Goal: Information Seeking & Learning: Learn about a topic

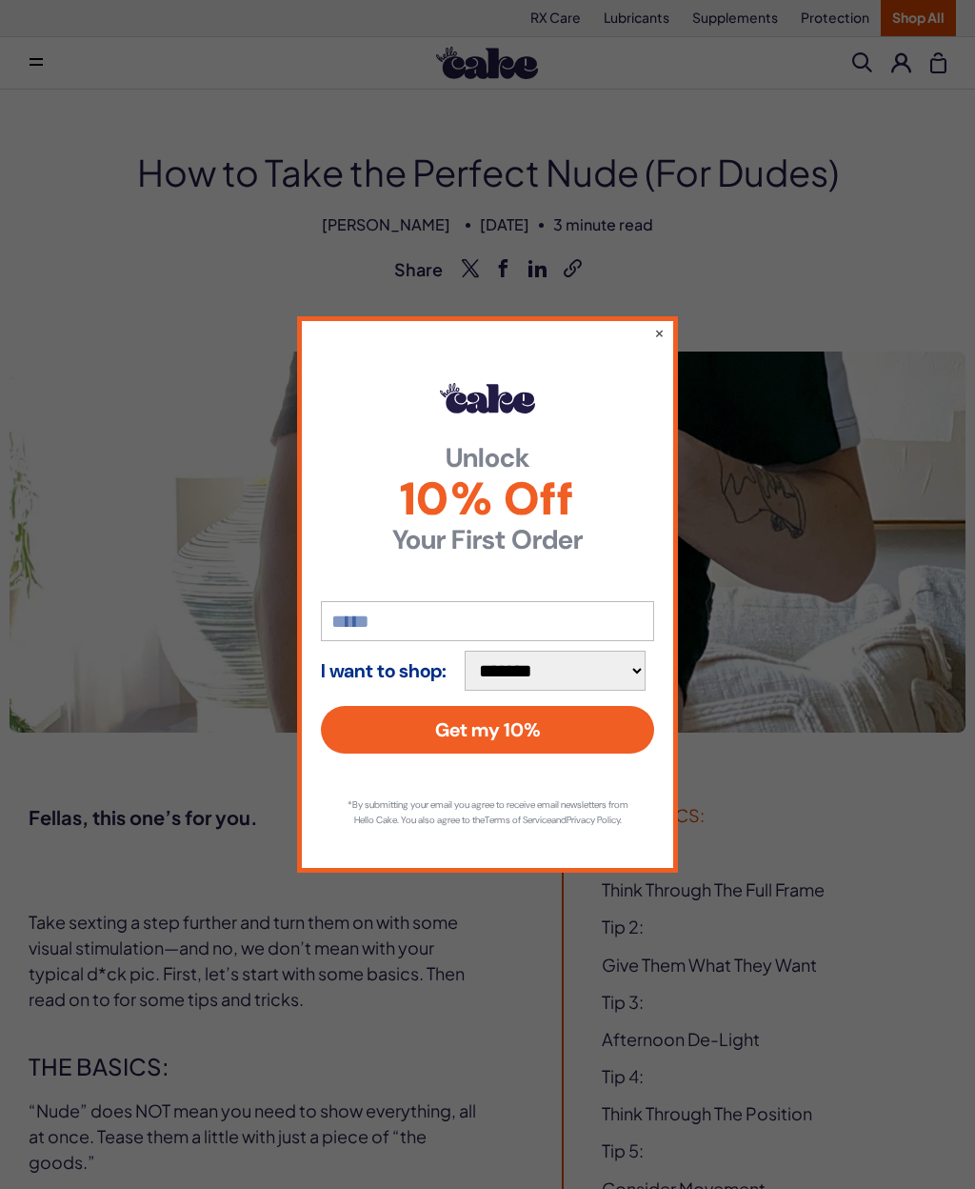
click at [654, 327] on button "×" at bounding box center [659, 332] width 10 height 19
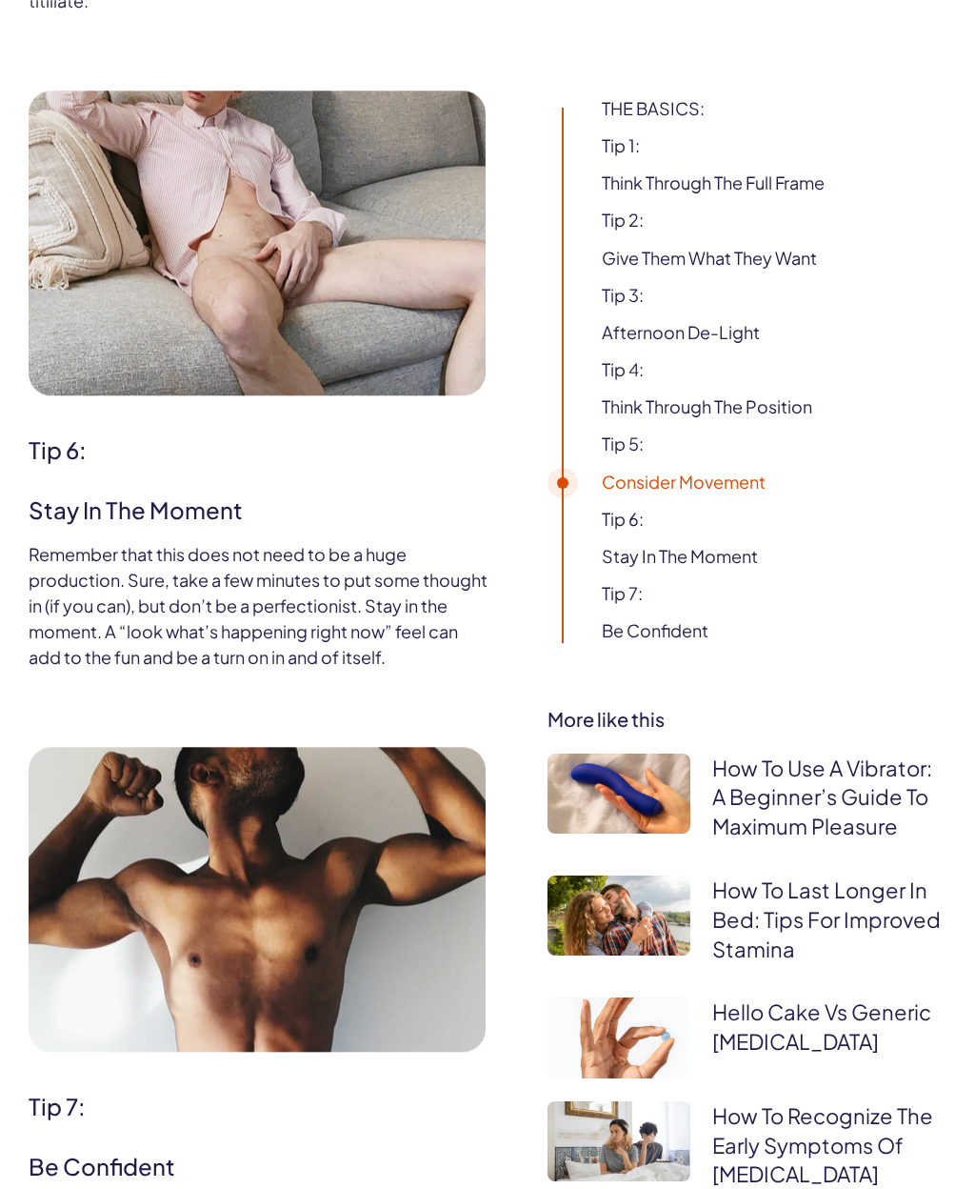
scroll to position [5748, 0]
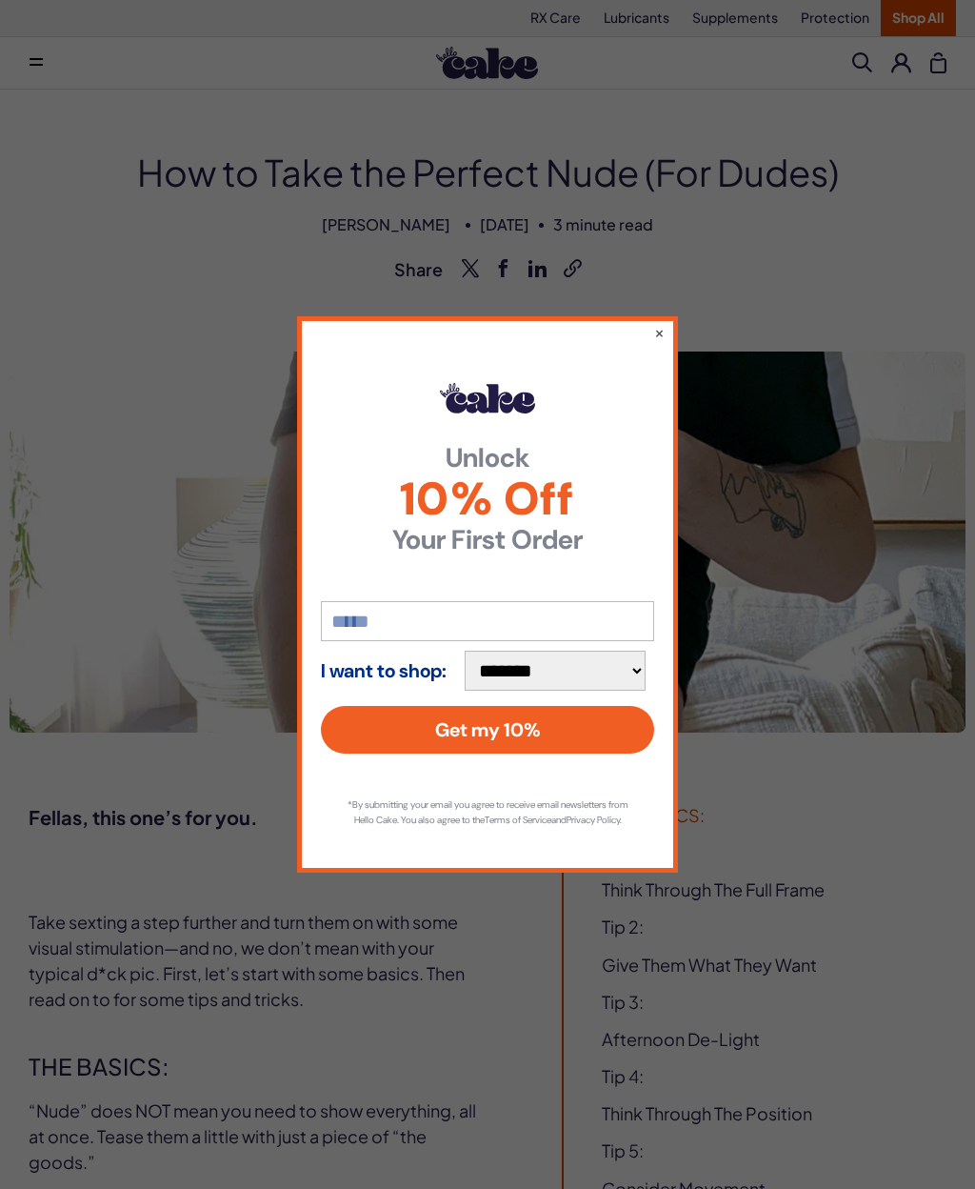
click at [664, 326] on button "×" at bounding box center [659, 332] width 10 height 19
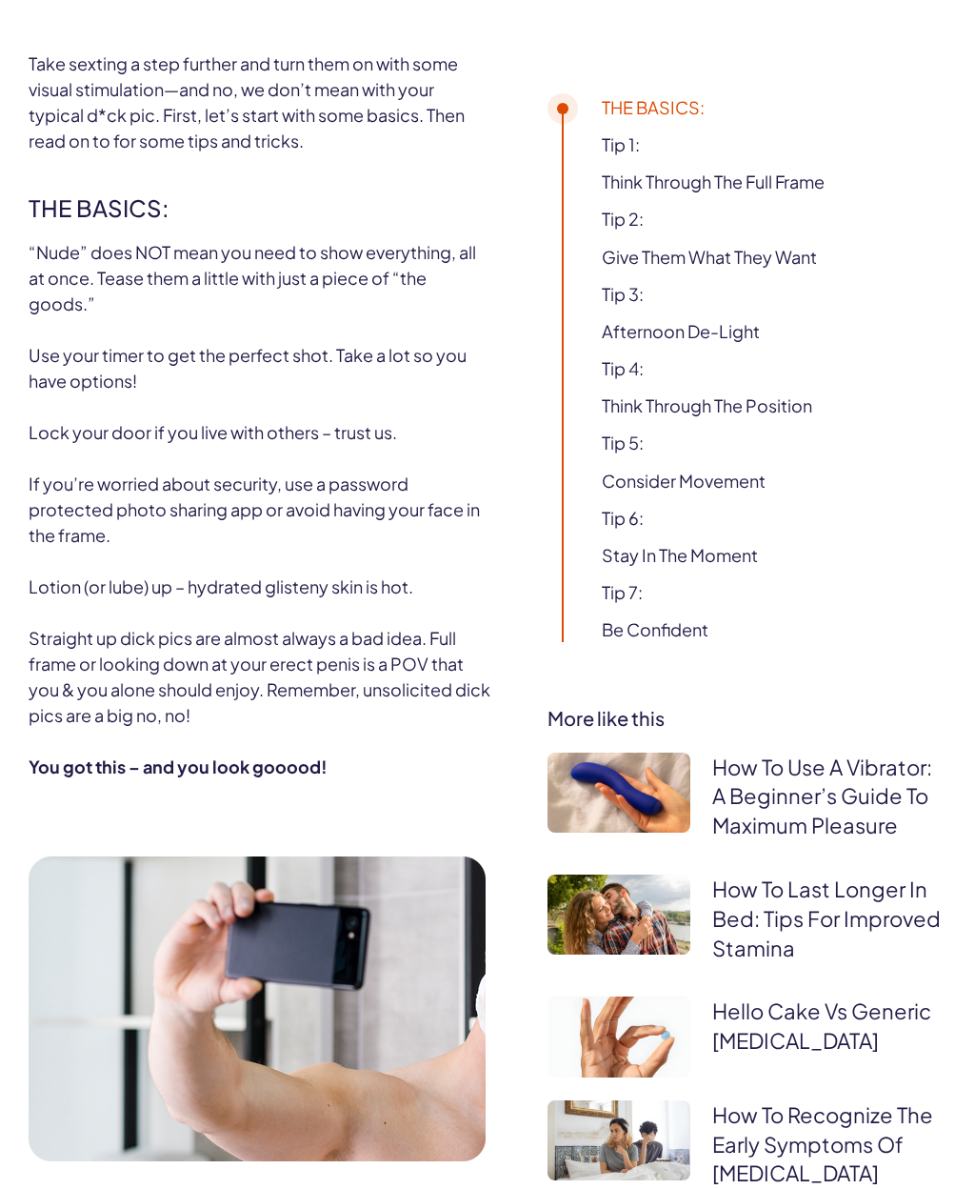
scroll to position [857, 0]
click at [867, 794] on link "How To Use A Vibrator: A Beginner’s Guide To Maximum Pleasure" at bounding box center [822, 796] width 220 height 86
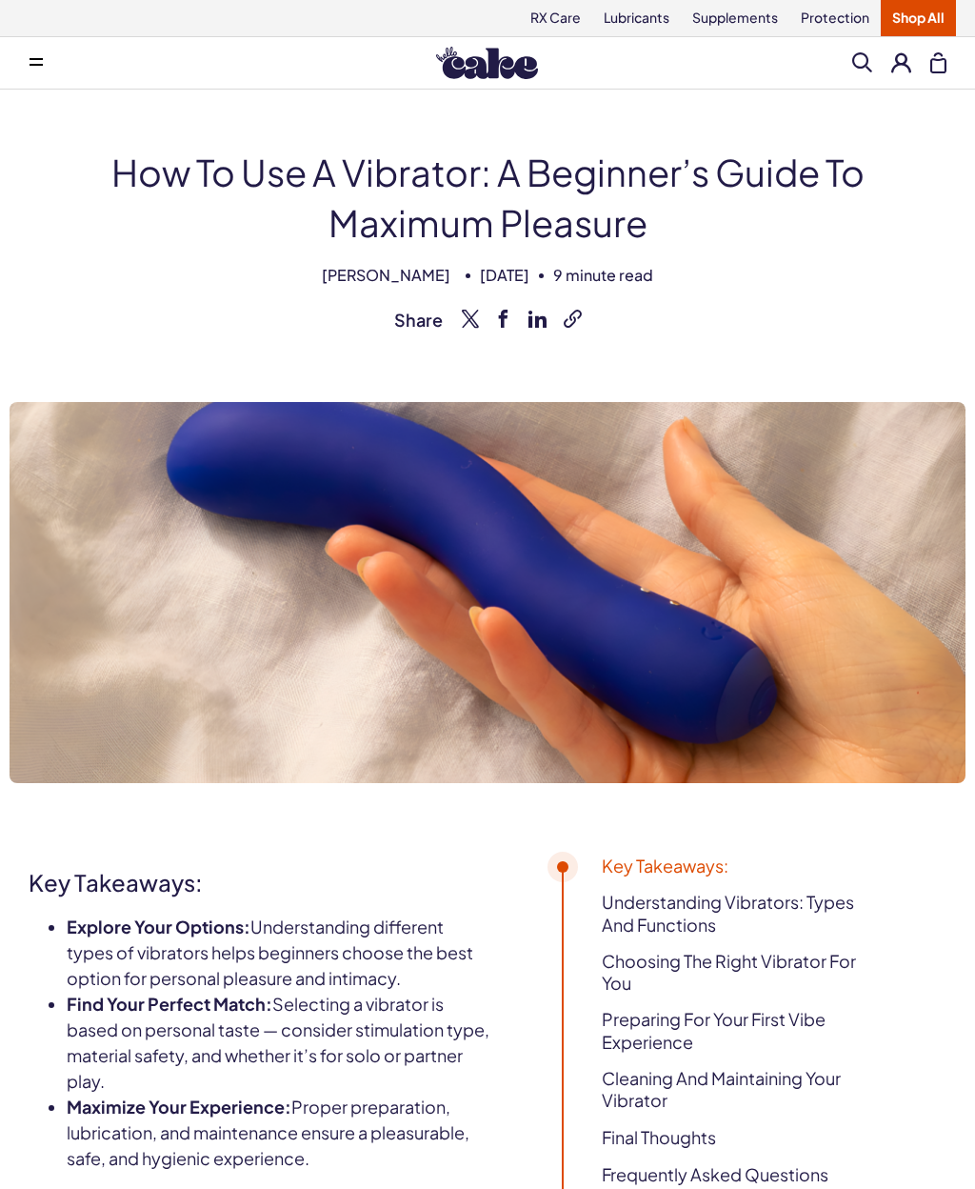
click at [49, 70] on button at bounding box center [36, 63] width 38 height 38
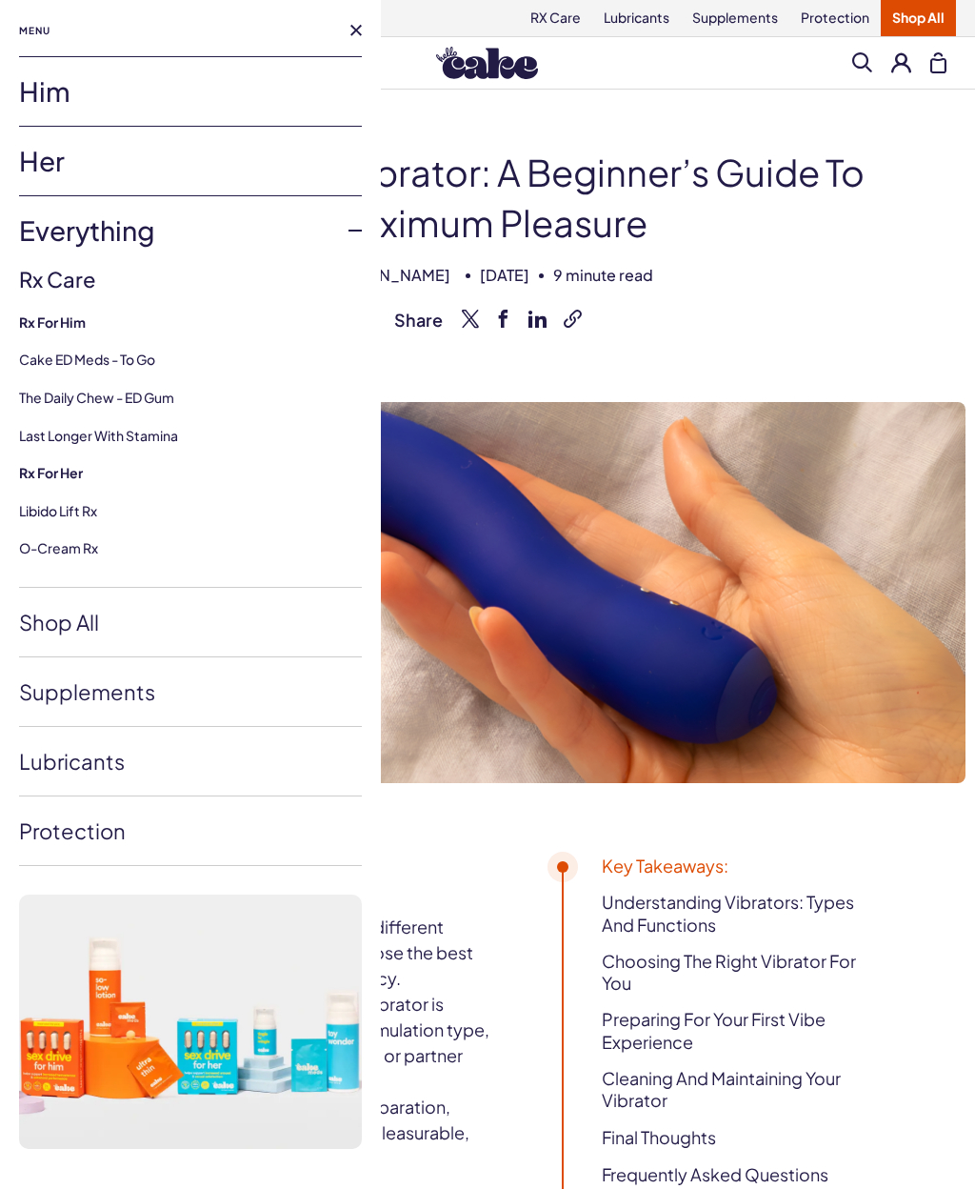
click at [50, 103] on link "Him" at bounding box center [190, 91] width 343 height 69
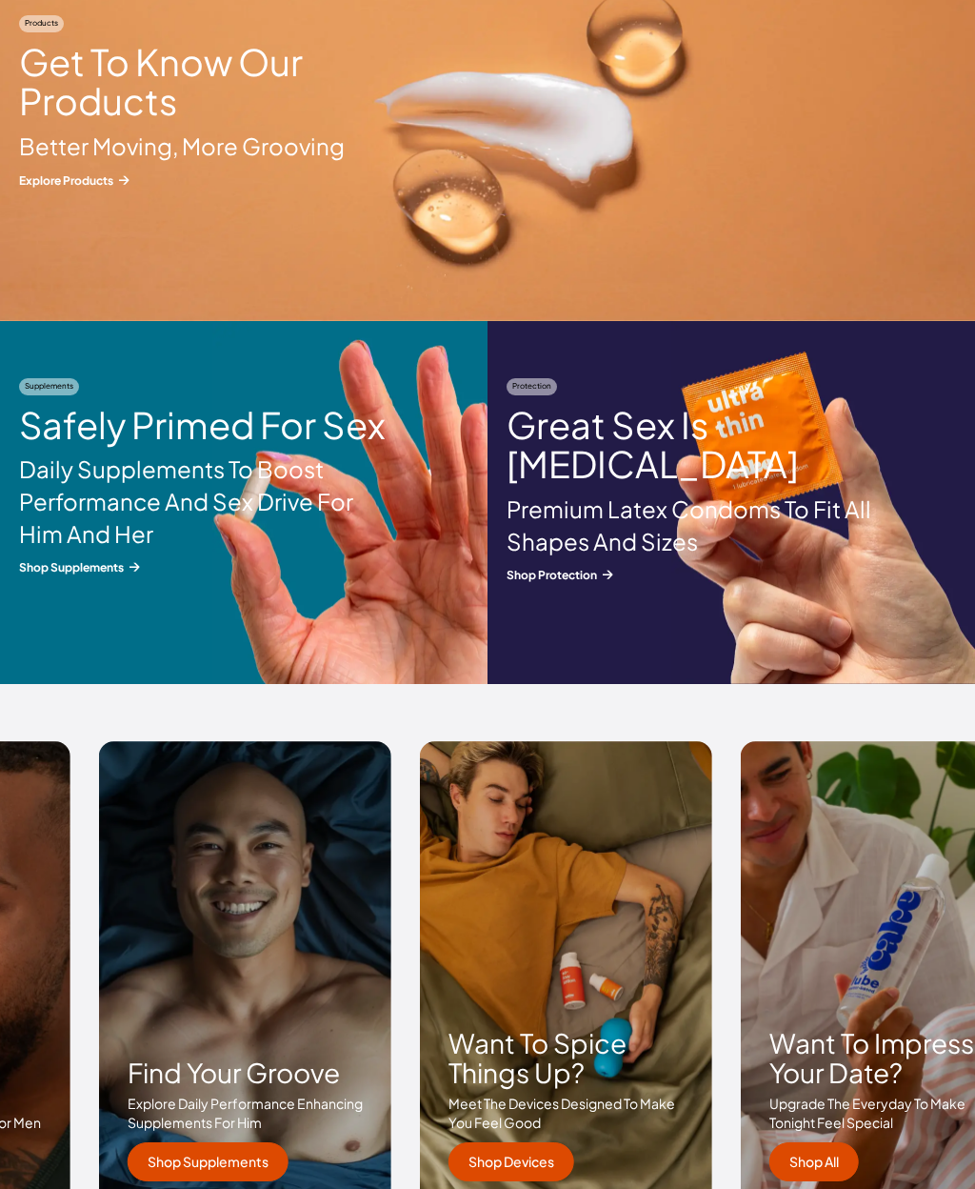
scroll to position [2059, 0]
